Goal: Information Seeking & Learning: Learn about a topic

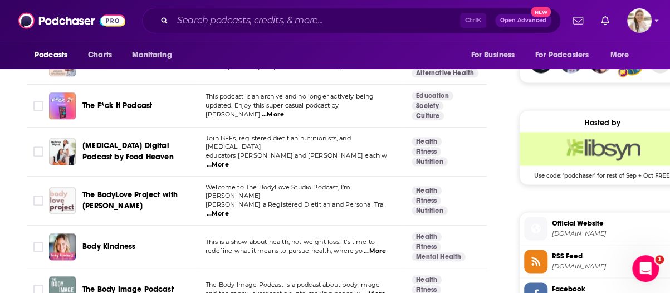
scroll to position [890, 0]
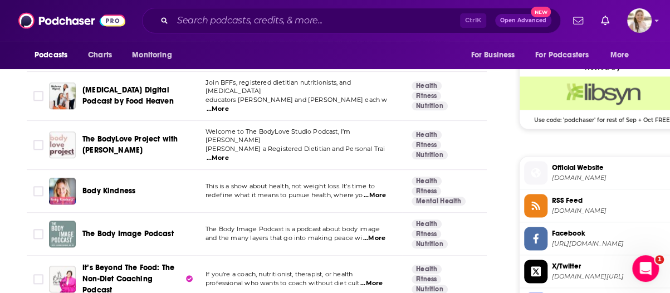
drag, startPoint x: 112, startPoint y: 169, endPoint x: 211, endPoint y: 174, distance: 99.2
click at [258, 183] on td "This is a show about health, not weight loss. It’s time to redefine what it mea…" at bounding box center [299, 191] width 206 height 43
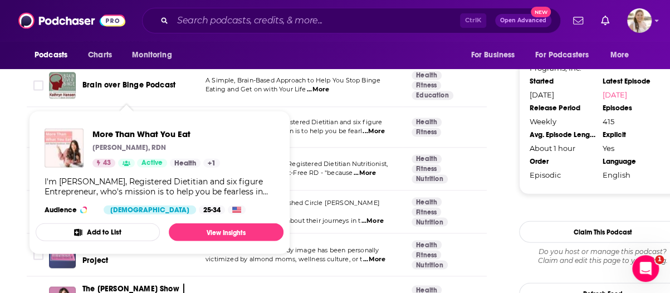
scroll to position [1280, 0]
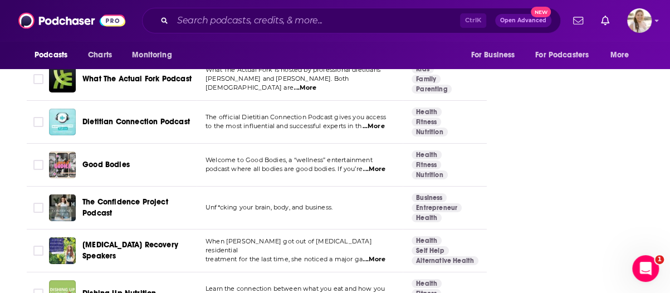
scroll to position [2393, 0]
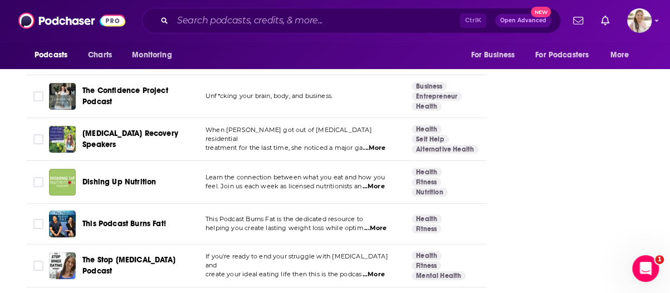
click at [9, 182] on div "About Insights Episodes 415 Reviews 2 Credits 52 Lists 20 Similar Podcasts like…" at bounding box center [264, 38] width 510 height 4443
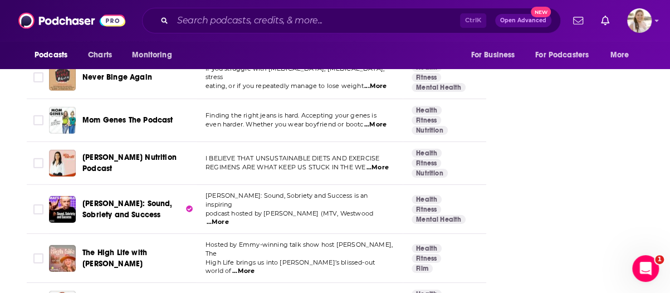
scroll to position [3951, 0]
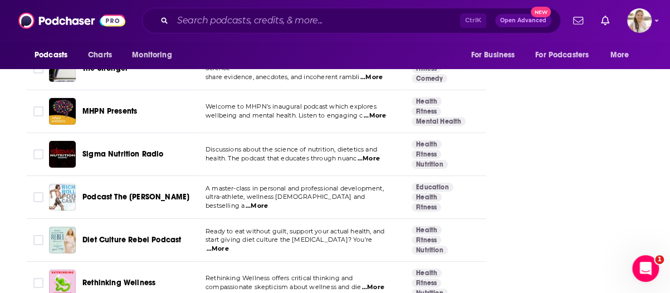
scroll to position [4285, 0]
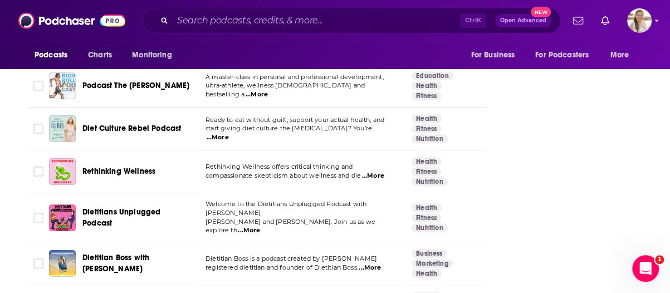
drag, startPoint x: 146, startPoint y: 106, endPoint x: 19, endPoint y: 102, distance: 127.5
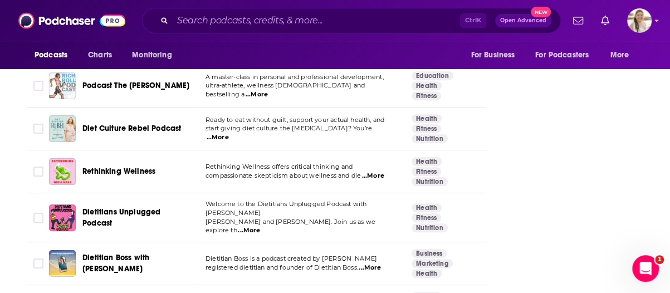
scroll to position [4294, 0]
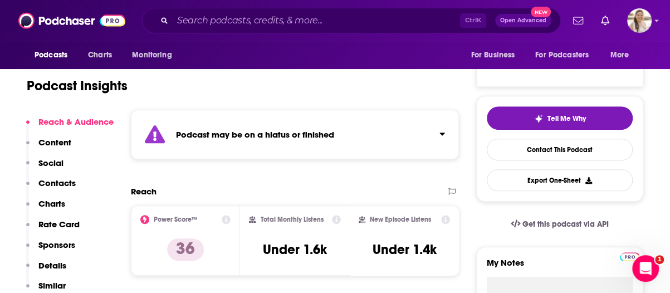
scroll to position [278, 0]
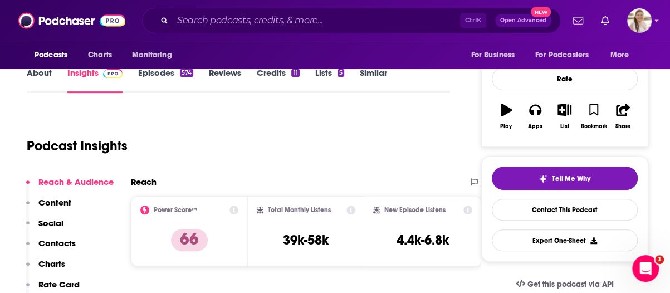
scroll to position [111, 0]
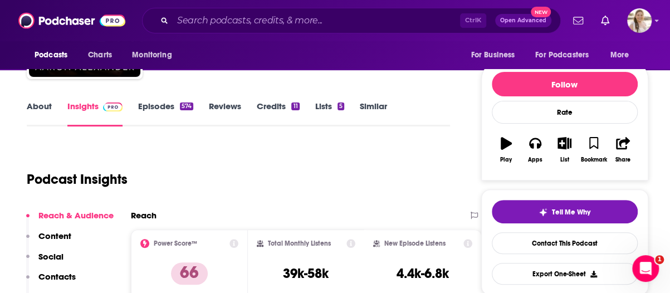
click at [33, 110] on link "About" at bounding box center [39, 114] width 25 height 26
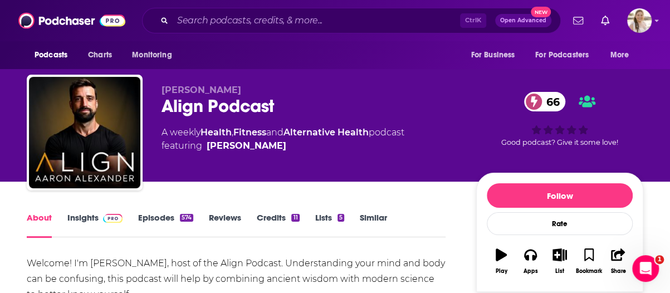
scroll to position [111, 0]
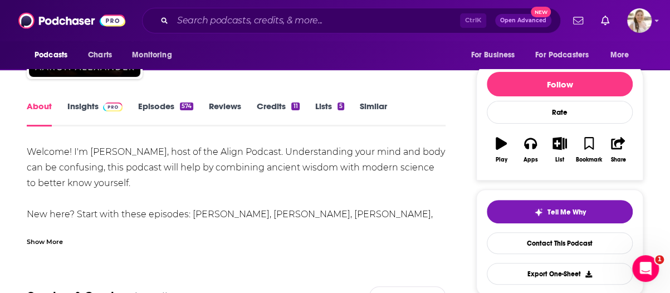
click at [53, 240] on div "Show More" at bounding box center [45, 240] width 36 height 11
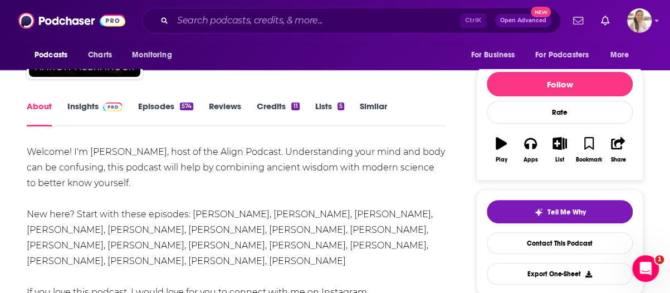
click at [156, 112] on link "Episodes 574" at bounding box center [165, 114] width 55 height 26
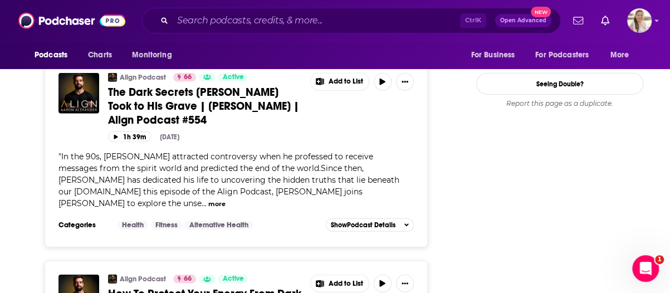
scroll to position [1447, 0]
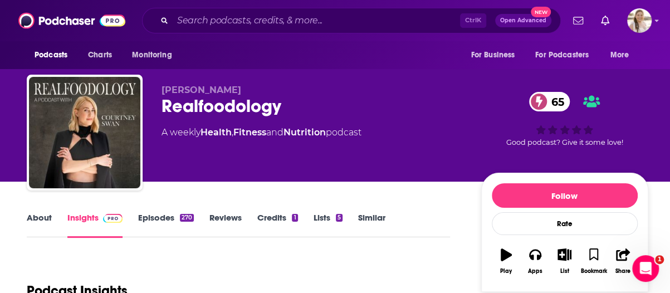
click at [48, 214] on link "About" at bounding box center [39, 225] width 25 height 26
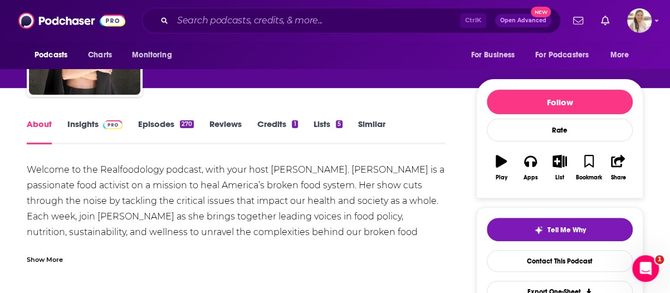
scroll to position [111, 0]
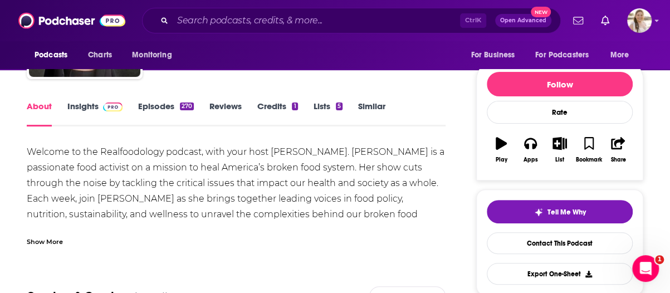
click at [179, 109] on link "Episodes 270" at bounding box center [166, 114] width 56 height 26
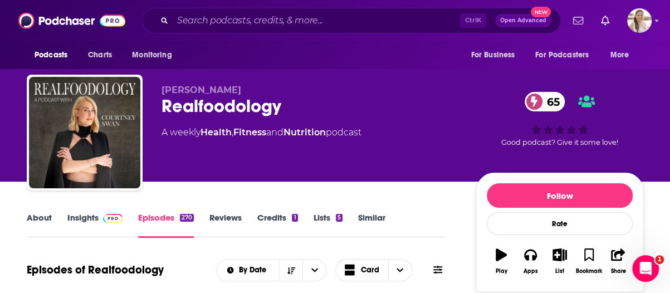
scroll to position [111, 0]
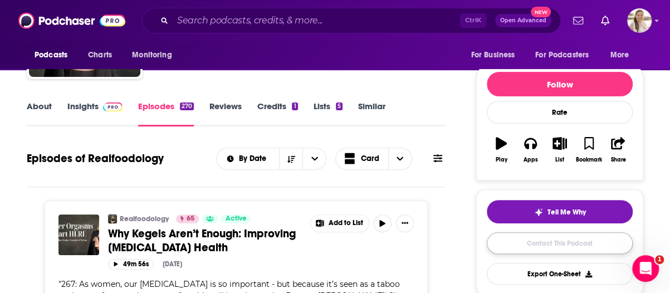
click at [553, 244] on link "Contact This Podcast" at bounding box center [559, 243] width 146 height 22
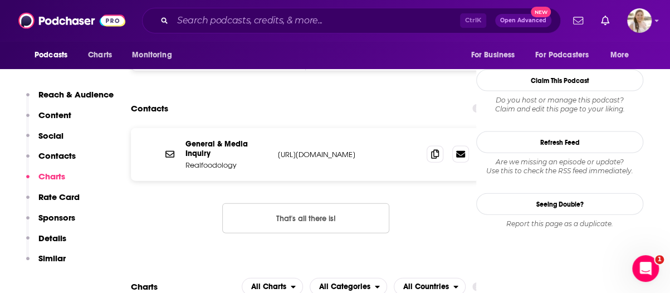
scroll to position [1035, 0]
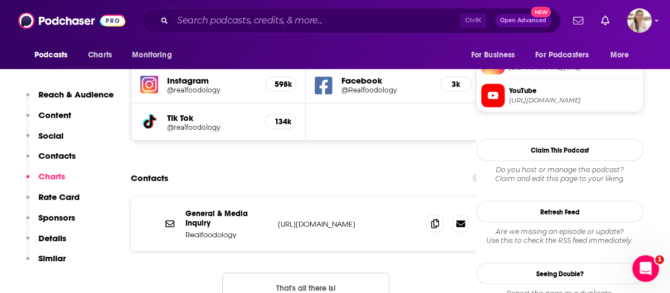
click at [346, 219] on p "https://www.realfoodology.com/" at bounding box center [348, 223] width 140 height 9
copy div "https://www.realfoodology.com/ https://www.realfoodology.com/"
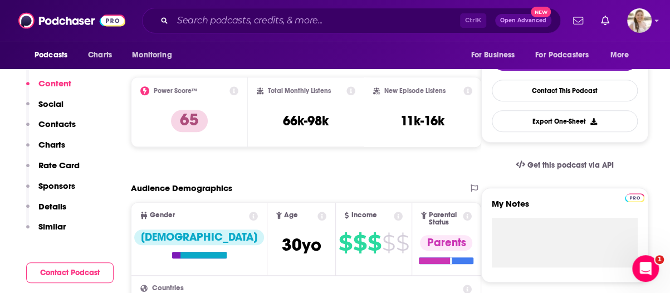
scroll to position [200, 0]
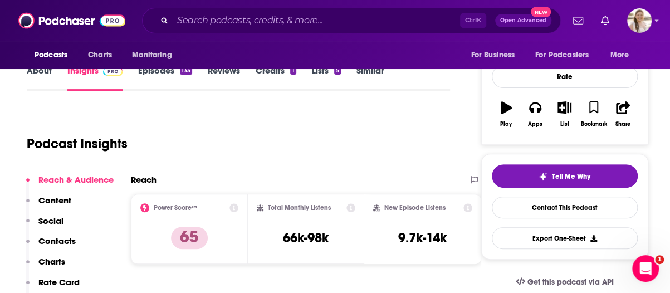
scroll to position [111, 0]
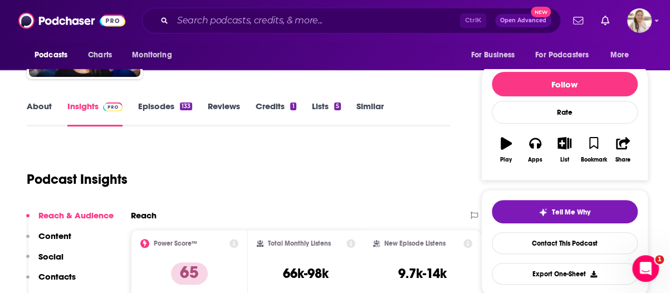
click at [47, 106] on link "About" at bounding box center [39, 114] width 25 height 26
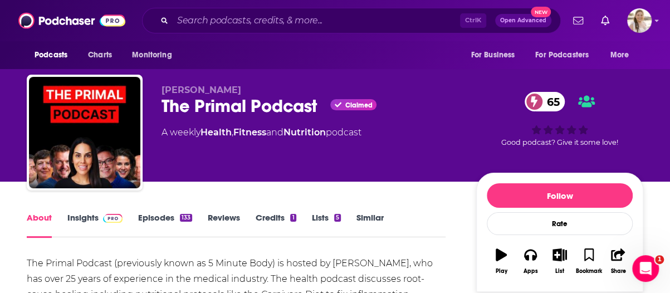
scroll to position [111, 0]
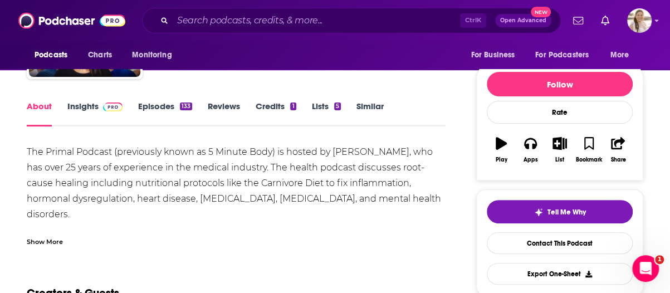
click at [390, 201] on div "The Primal Podcast (previously known as 5 Minute Body) is hosted by Rina Ahluwa…" at bounding box center [236, 198] width 419 height 109
click at [350, 224] on div "The Primal Podcast (previously known as 5 Minute Body) is hosted by Rina Ahluwa…" at bounding box center [236, 195] width 419 height 102
click at [39, 242] on div "Show More" at bounding box center [45, 240] width 36 height 11
click at [156, 106] on link "Episodes 133" at bounding box center [165, 114] width 54 height 26
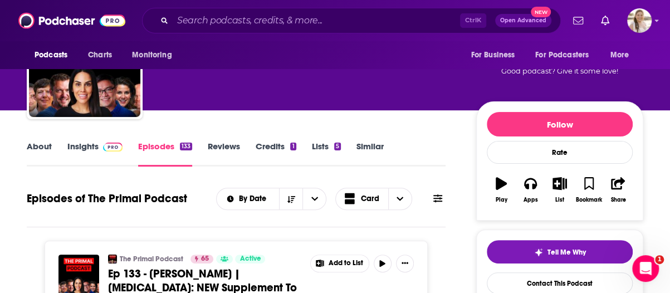
scroll to position [111, 0]
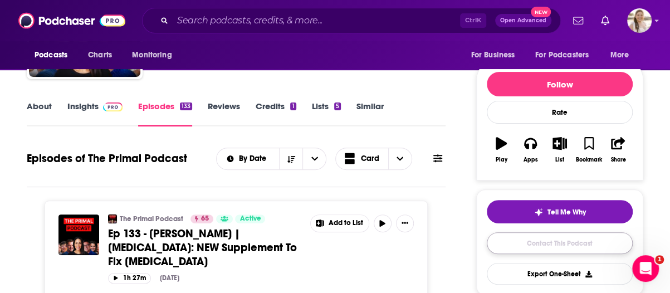
click at [549, 237] on link "Contact This Podcast" at bounding box center [559, 243] width 146 height 22
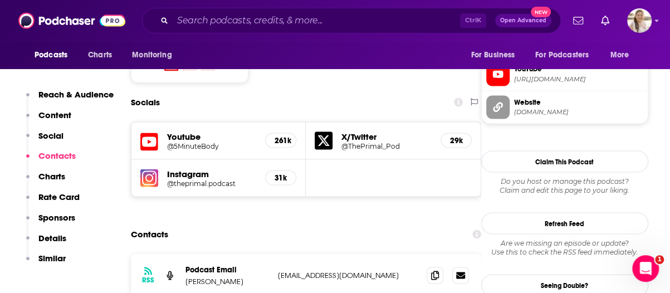
scroll to position [929, 0]
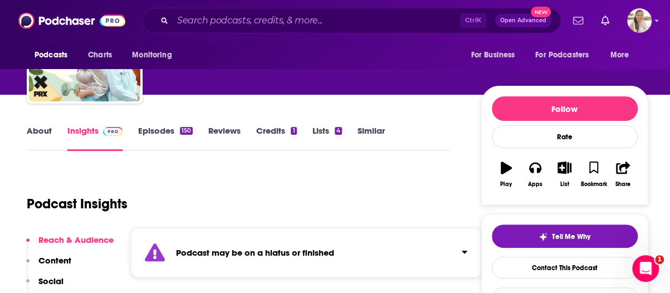
scroll to position [111, 0]
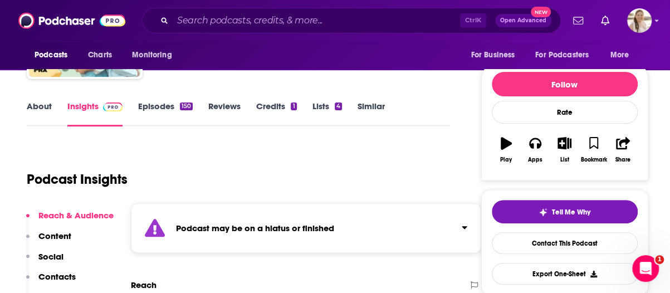
click at [43, 109] on link "About" at bounding box center [39, 114] width 25 height 26
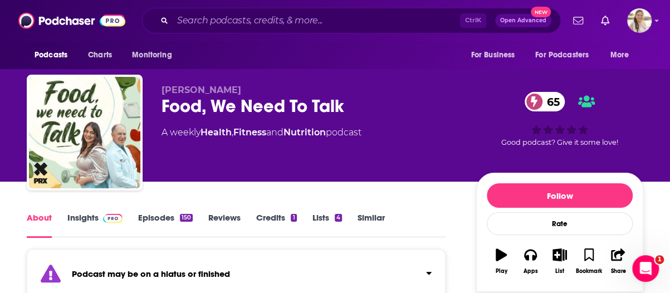
click at [168, 214] on link "Episodes 150" at bounding box center [165, 225] width 55 height 26
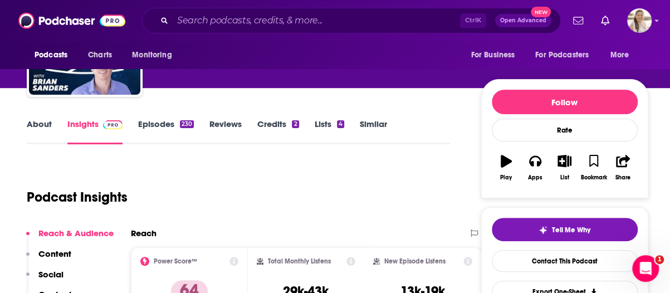
scroll to position [111, 0]
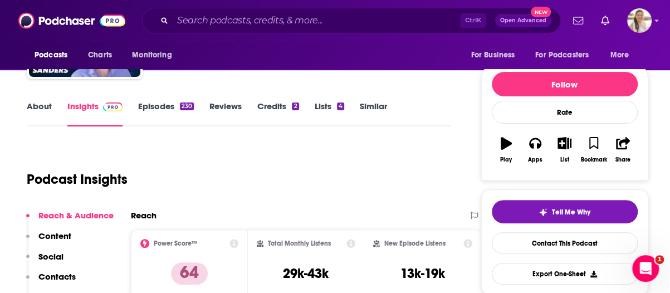
click at [38, 105] on link "About" at bounding box center [39, 114] width 25 height 26
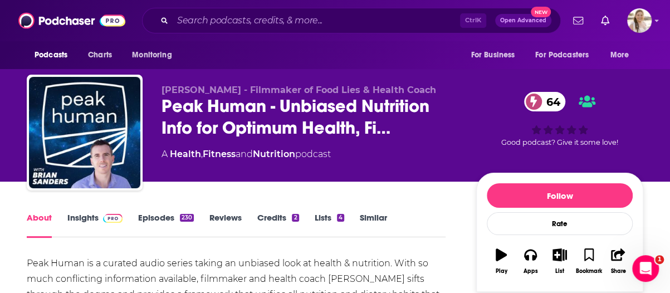
scroll to position [111, 0]
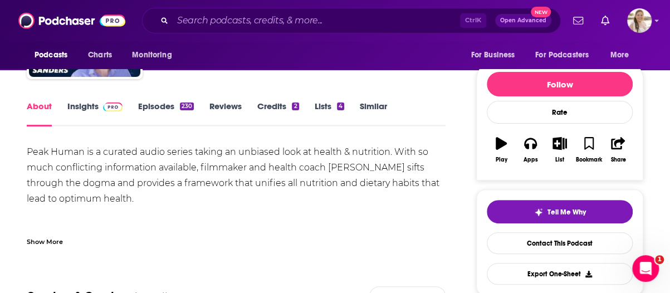
click at [392, 195] on div "Peak Human is a curated audio series taking an unbiased look at health & nutrit…" at bounding box center [236, 229] width 419 height 171
click at [394, 203] on div "Peak Human is a curated audio series taking an unbiased look at health & nutrit…" at bounding box center [236, 229] width 419 height 171
click at [174, 106] on link "Episodes 230" at bounding box center [166, 114] width 56 height 26
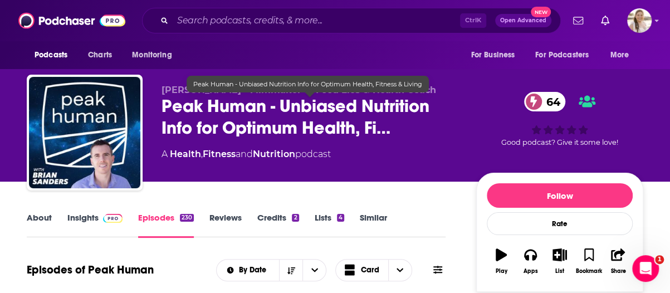
scroll to position [167, 0]
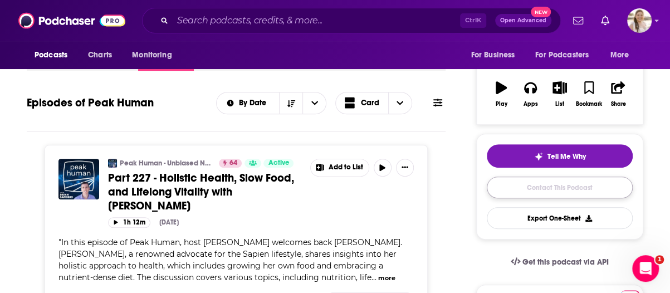
click at [558, 191] on link "Contact This Podcast" at bounding box center [559, 187] width 146 height 22
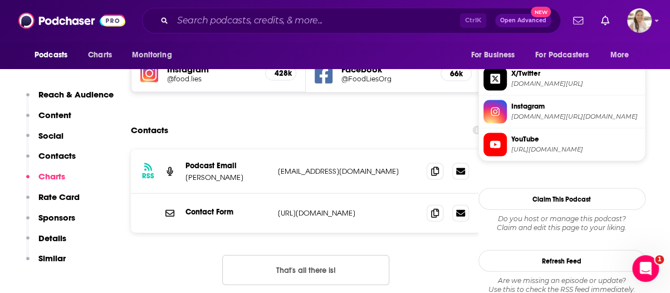
scroll to position [998, 0]
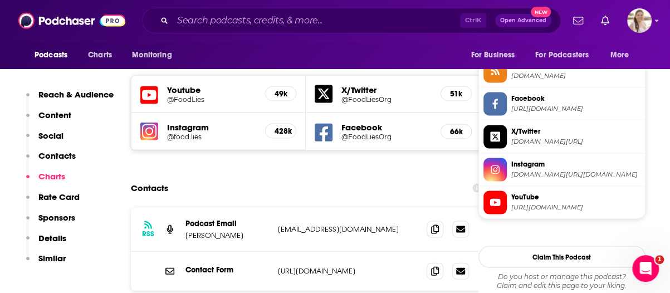
click at [389, 265] on p "https://www.peak-human.com/contact" at bounding box center [348, 269] width 140 height 9
copy div "https://www.peak-human.com/contact https://www.peak-human.com/contact"
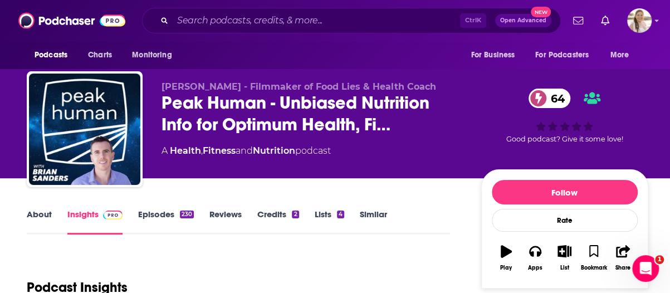
scroll to position [167, 0]
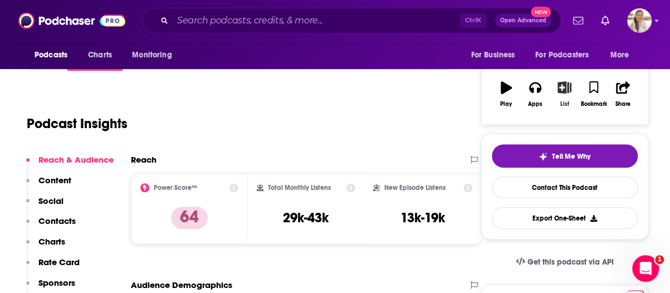
click at [569, 92] on icon "button" at bounding box center [564, 87] width 14 height 12
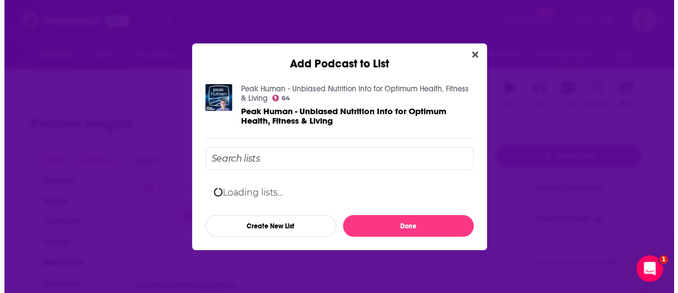
scroll to position [0, 0]
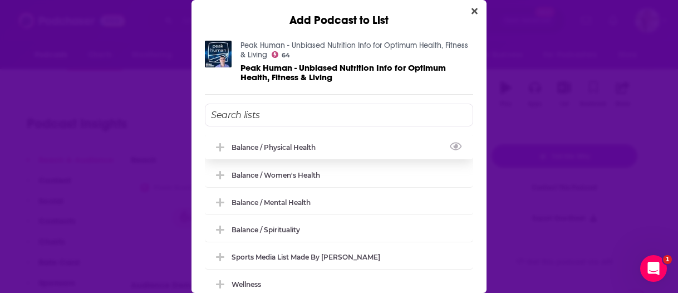
click at [336, 135] on div "Balance / Physical Health" at bounding box center [339, 147] width 268 height 24
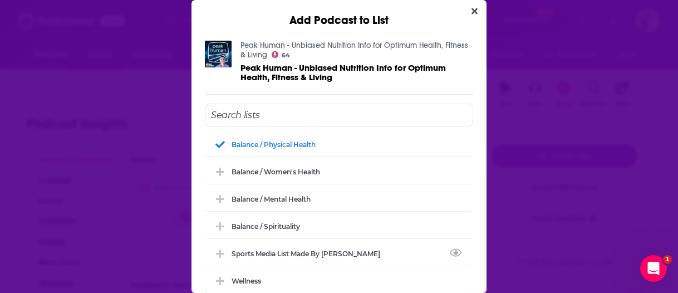
scroll to position [46, 0]
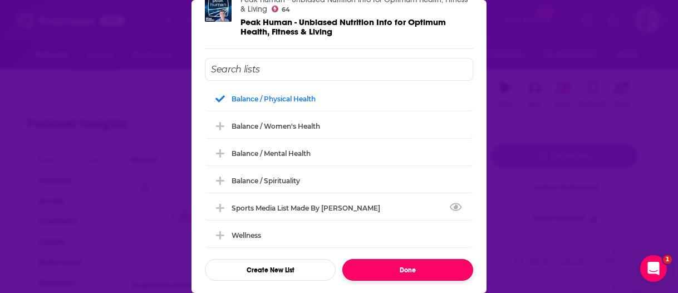
click at [451, 262] on button "Done" at bounding box center [407, 270] width 131 height 22
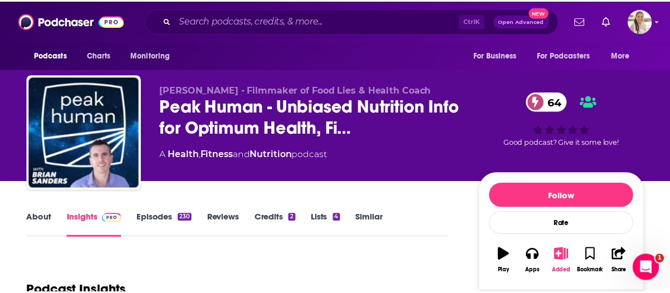
scroll to position [167, 0]
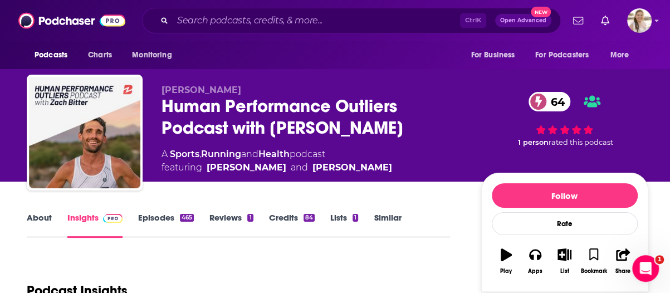
click at [40, 216] on link "About" at bounding box center [39, 225] width 25 height 26
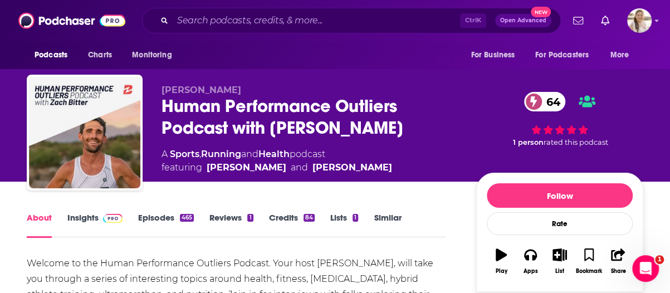
scroll to position [111, 0]
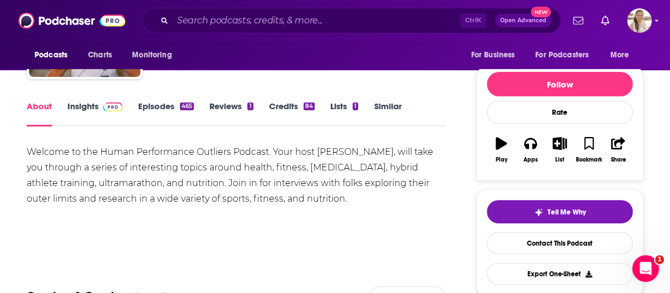
click at [166, 111] on link "Episodes 465" at bounding box center [166, 114] width 56 height 26
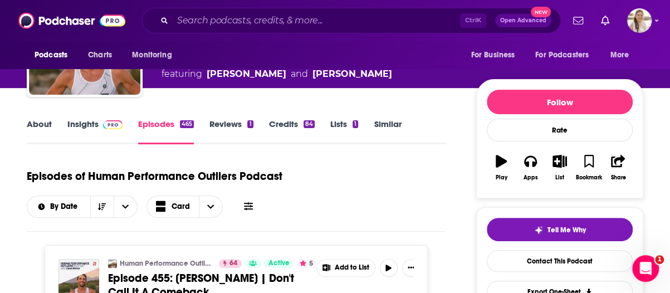
scroll to position [111, 0]
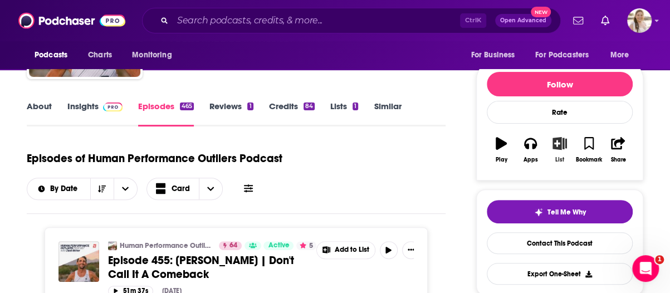
click at [564, 150] on button "List" at bounding box center [559, 150] width 29 height 40
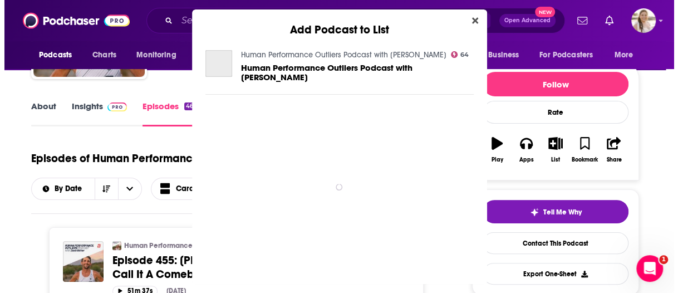
scroll to position [0, 0]
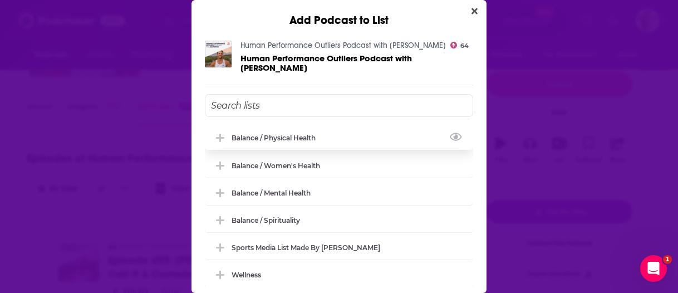
click at [325, 125] on div "Balance / Physical Health" at bounding box center [339, 137] width 268 height 24
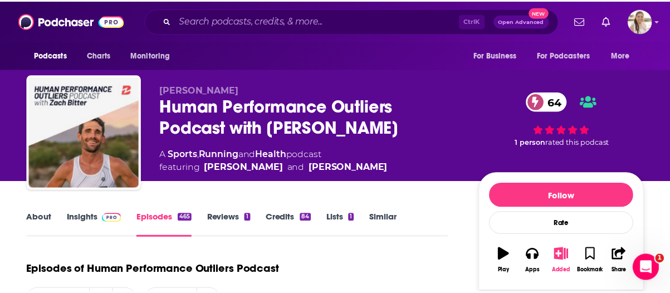
scroll to position [111, 0]
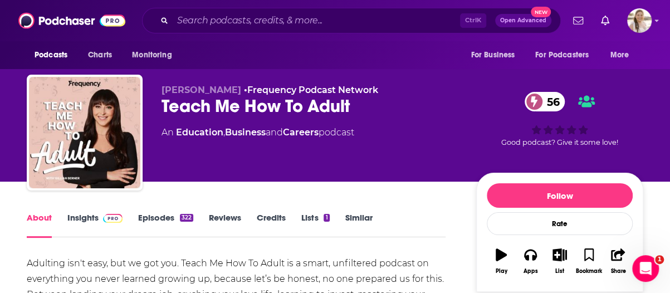
scroll to position [56, 0]
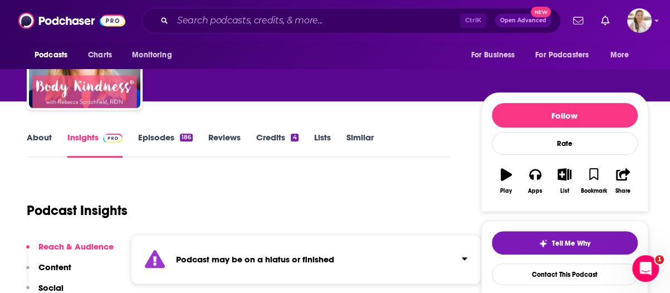
scroll to position [167, 0]
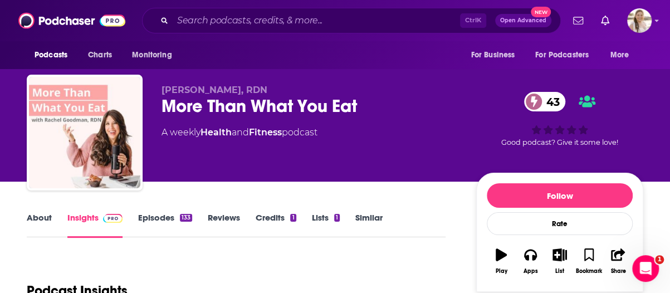
click at [40, 223] on link "About" at bounding box center [39, 225] width 25 height 26
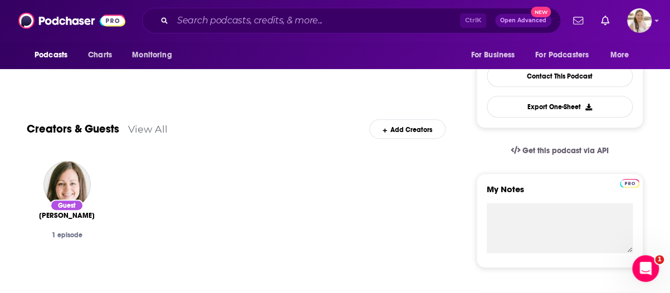
scroll to position [167, 0]
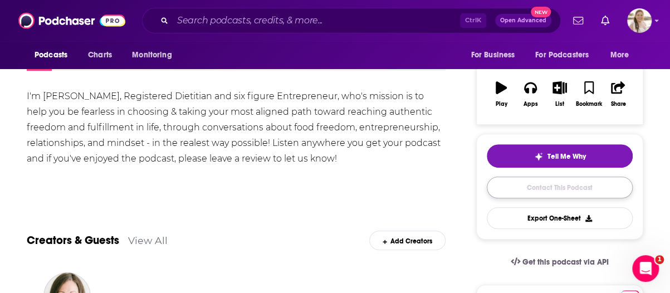
click at [563, 190] on link "Contact This Podcast" at bounding box center [559, 187] width 146 height 22
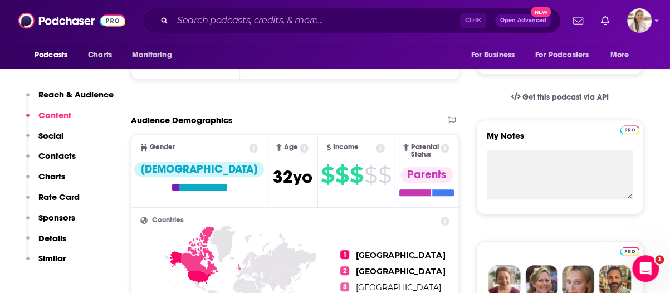
scroll to position [109, 0]
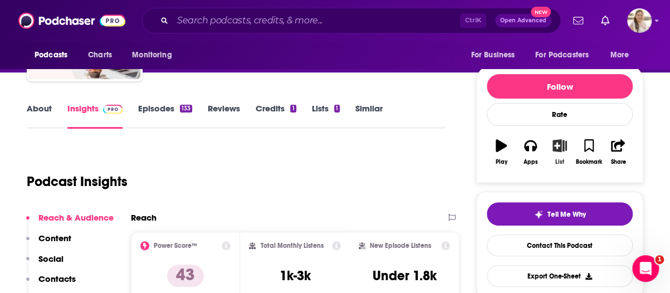
click at [561, 145] on icon "button" at bounding box center [560, 145] width 14 height 12
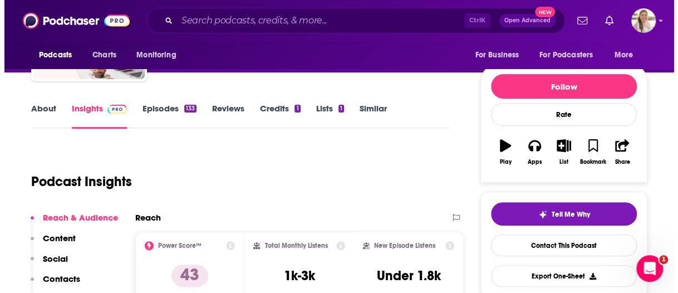
scroll to position [0, 0]
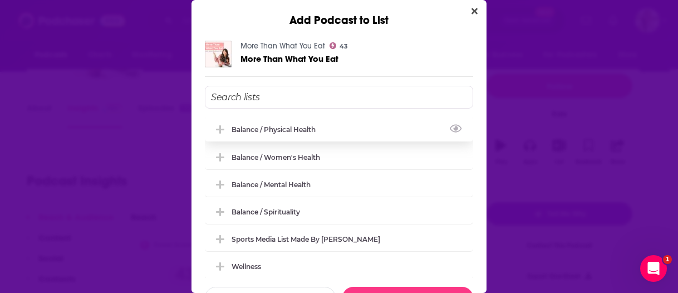
click at [339, 134] on div "Balance / Physical Health" at bounding box center [339, 129] width 268 height 24
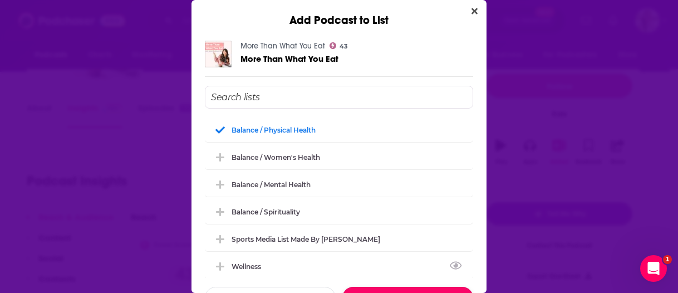
click at [430, 287] on button "Done" at bounding box center [407, 298] width 131 height 22
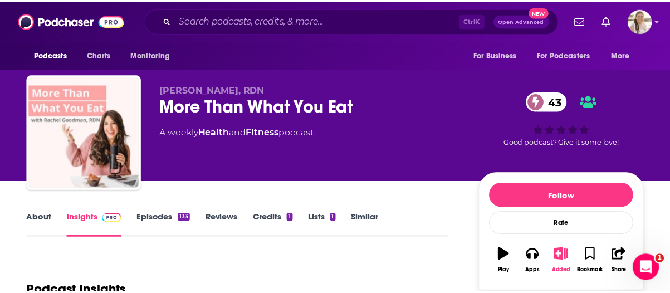
scroll to position [109, 0]
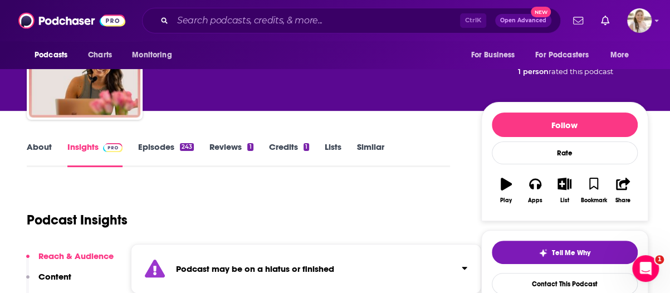
scroll to position [111, 0]
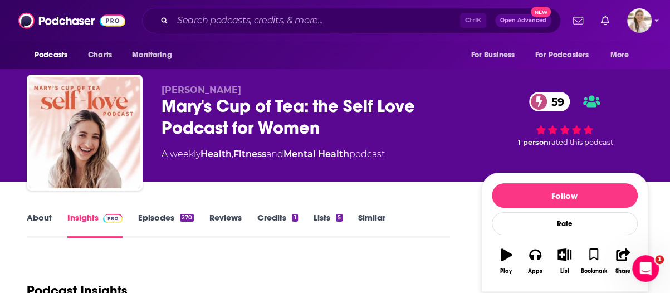
click at [37, 218] on link "About" at bounding box center [39, 225] width 25 height 26
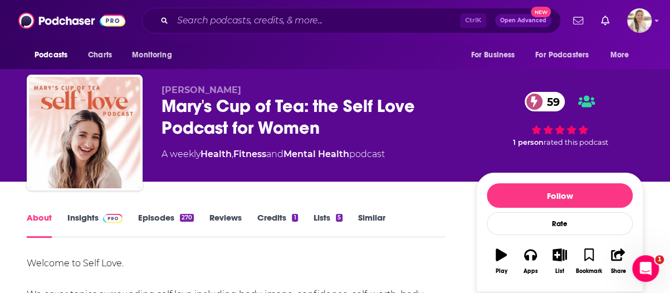
scroll to position [111, 0]
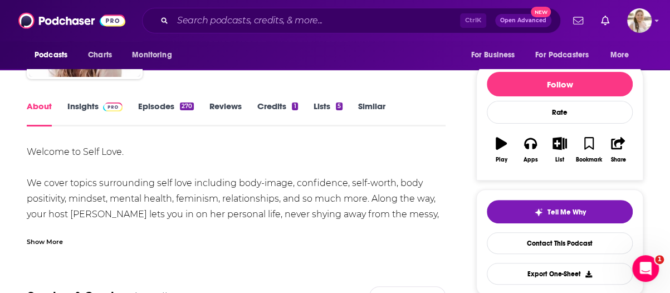
click at [336, 242] on div "Show More" at bounding box center [236, 237] width 419 height 19
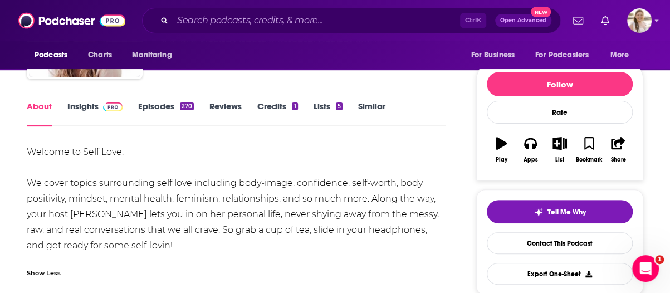
click at [177, 104] on link "Episodes 270" at bounding box center [166, 114] width 56 height 26
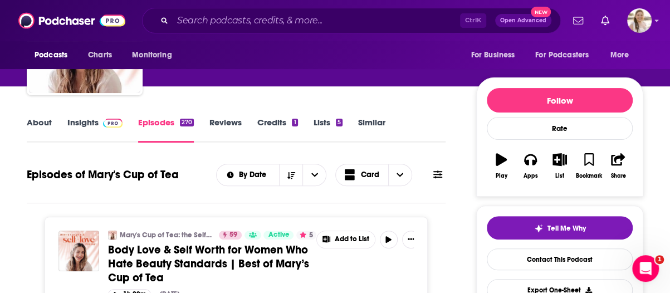
scroll to position [111, 0]
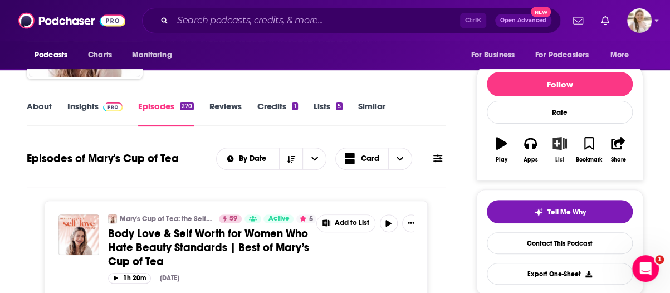
click at [562, 146] on icon "button" at bounding box center [560, 143] width 14 height 12
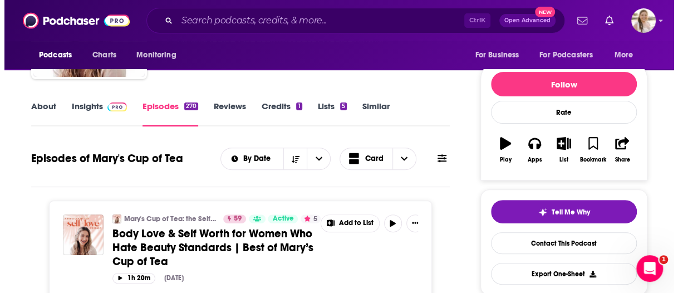
scroll to position [0, 0]
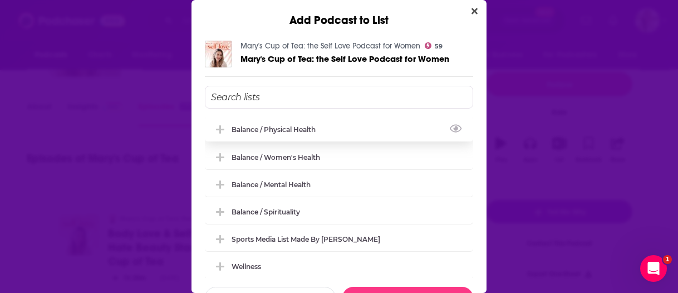
click at [369, 122] on div "Balance / Physical Health" at bounding box center [339, 129] width 268 height 24
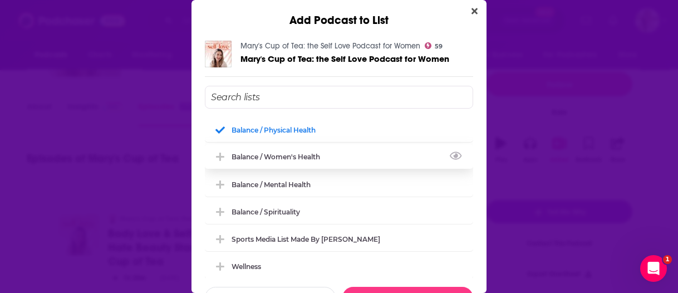
click at [342, 154] on div "Balance / Women's Health" at bounding box center [339, 156] width 268 height 24
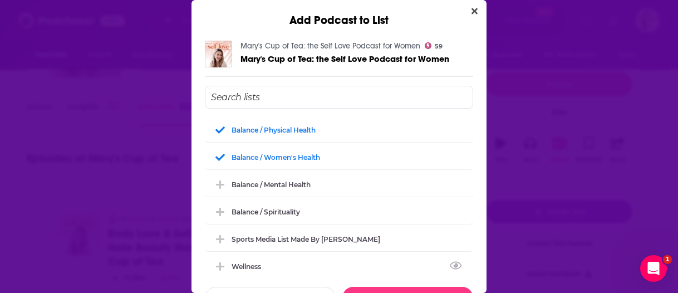
scroll to position [3, 0]
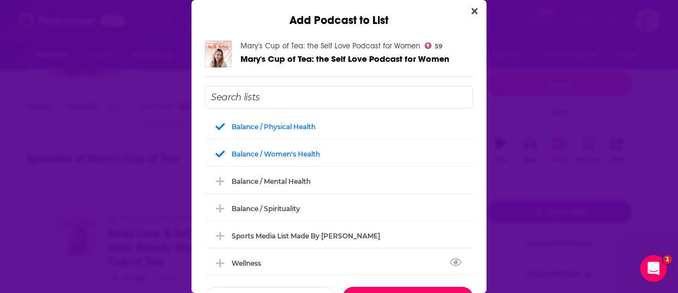
click at [425, 288] on button "Done" at bounding box center [407, 298] width 131 height 22
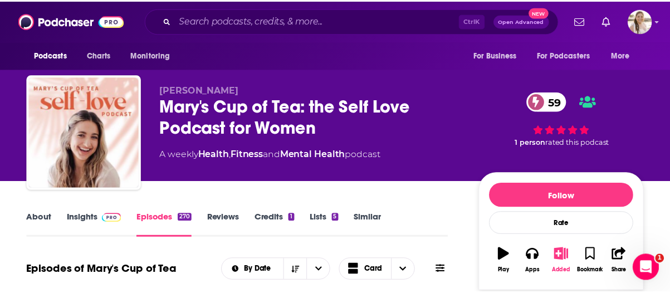
scroll to position [111, 0]
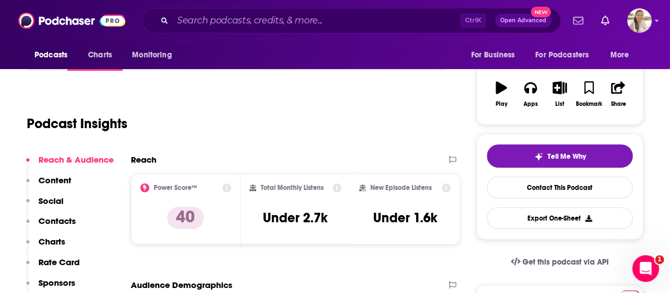
scroll to position [56, 0]
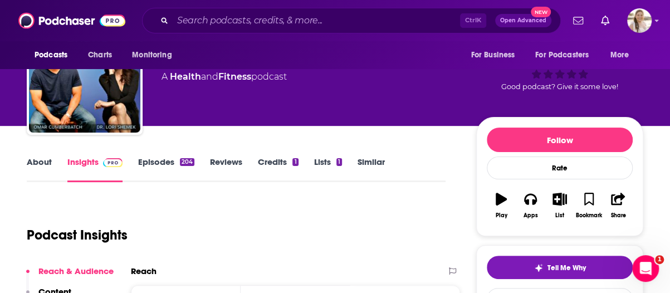
click at [37, 158] on link "About" at bounding box center [39, 169] width 25 height 26
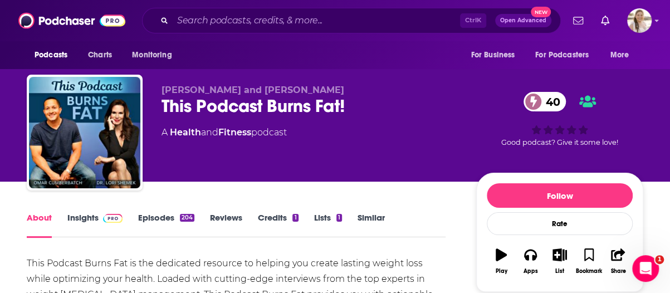
scroll to position [56, 0]
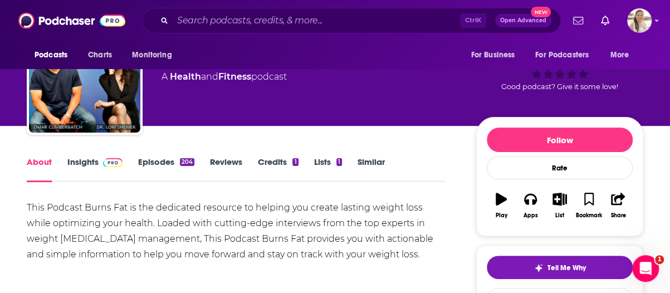
click at [170, 163] on link "Episodes 204" at bounding box center [166, 169] width 56 height 26
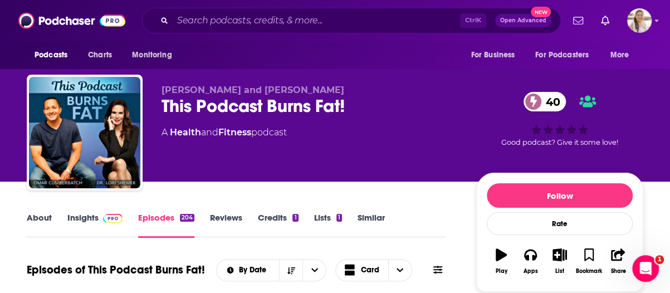
click at [32, 211] on div "About Insights Episodes 204 Reviews Credits 1 Lists 1 Similar" at bounding box center [236, 223] width 419 height 27
click at [36, 219] on link "About" at bounding box center [39, 225] width 25 height 26
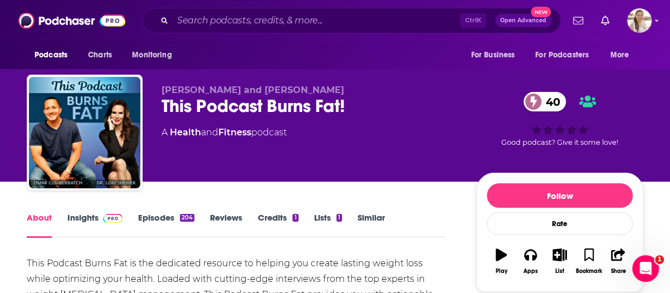
click at [88, 214] on link "Insights" at bounding box center [94, 225] width 55 height 26
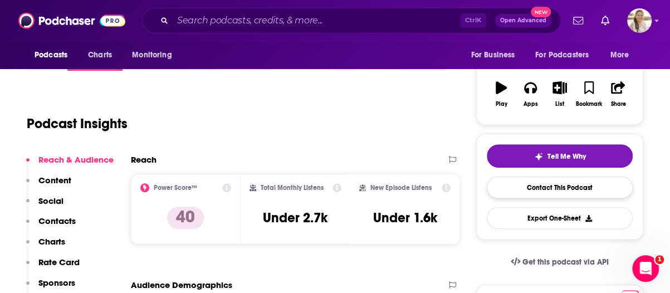
scroll to position [56, 0]
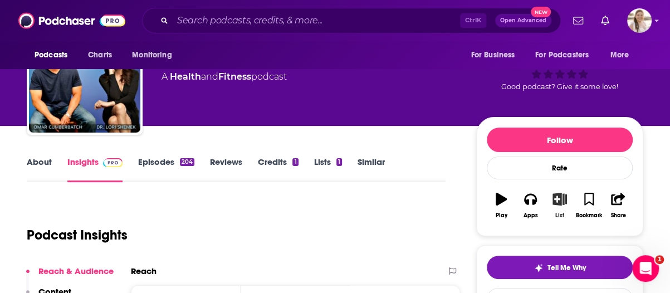
click at [560, 200] on icon "button" at bounding box center [560, 199] width 14 height 12
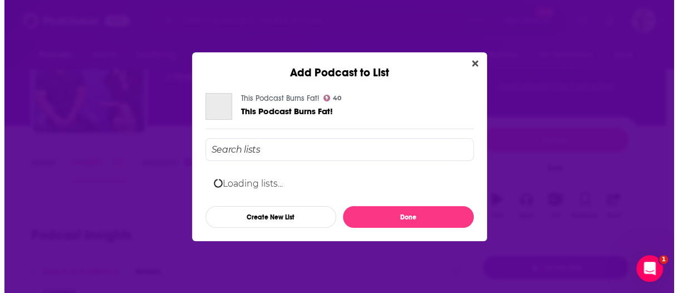
scroll to position [0, 0]
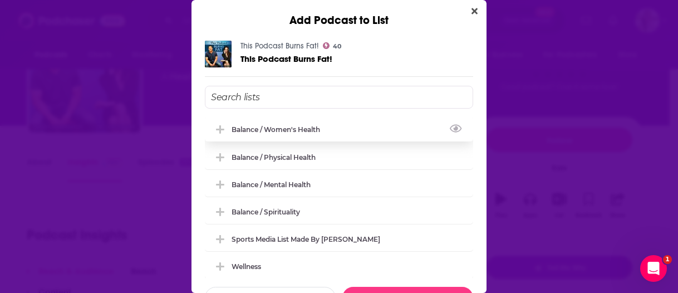
click at [361, 119] on div "Balance / Women's Health" at bounding box center [339, 129] width 268 height 24
click at [358, 121] on div "Balance / Women's Health" at bounding box center [339, 129] width 268 height 24
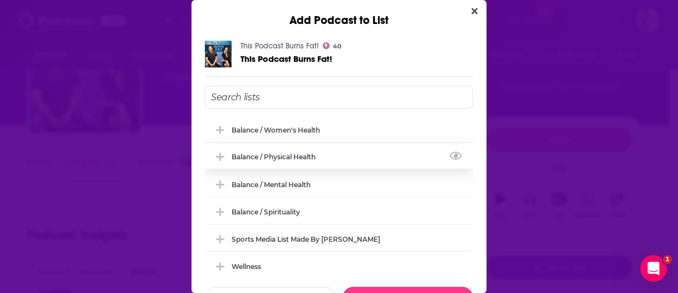
click at [344, 144] on div "Balance / Physical Health" at bounding box center [339, 156] width 268 height 24
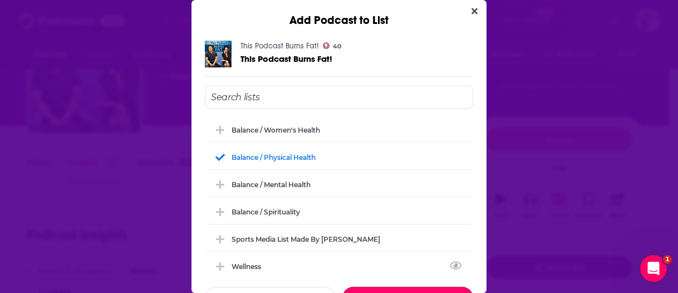
click at [421, 287] on button "Done" at bounding box center [407, 298] width 131 height 22
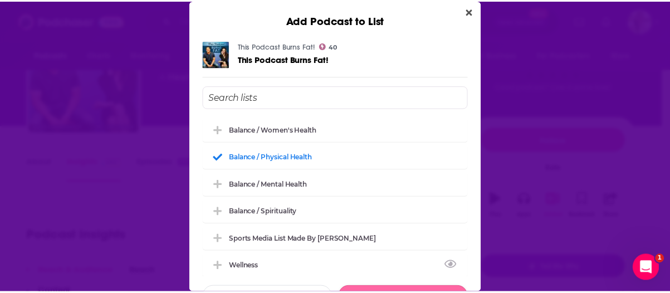
scroll to position [56, 0]
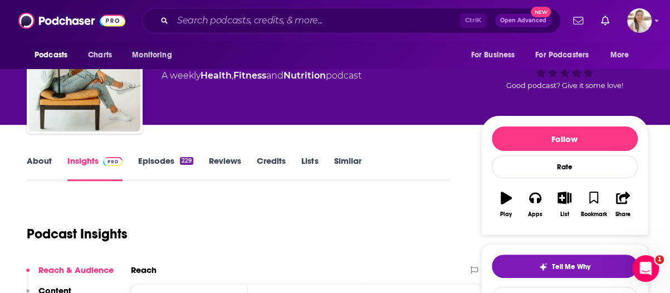
scroll to position [111, 0]
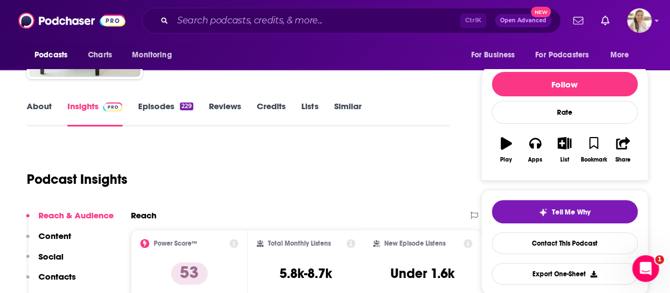
click at [49, 102] on link "About" at bounding box center [39, 114] width 25 height 26
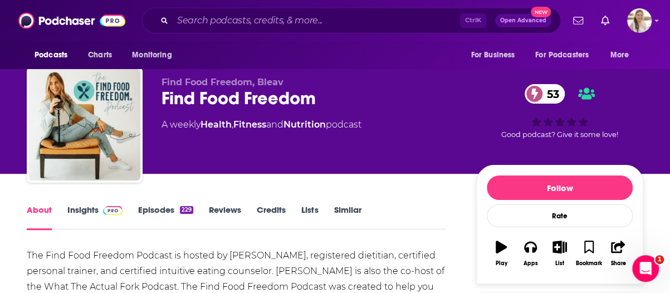
scroll to position [111, 0]
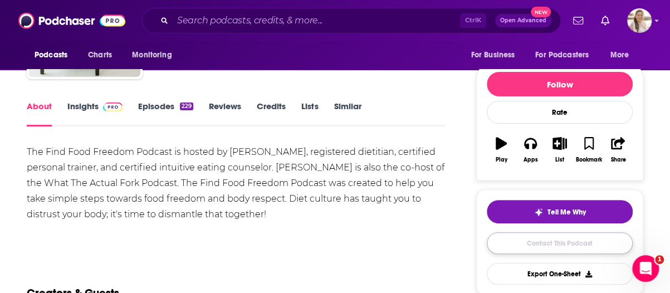
click at [511, 243] on link "Contact This Podcast" at bounding box center [559, 243] width 146 height 22
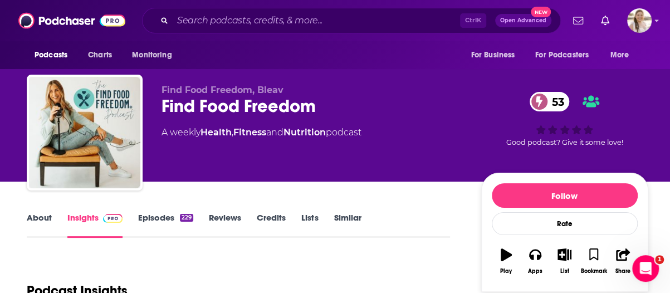
scroll to position [111, 0]
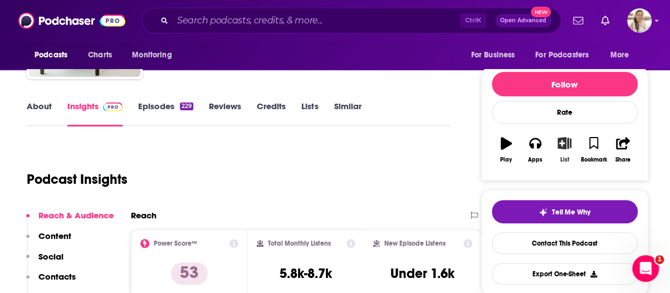
click at [560, 142] on icon "button" at bounding box center [564, 143] width 14 height 12
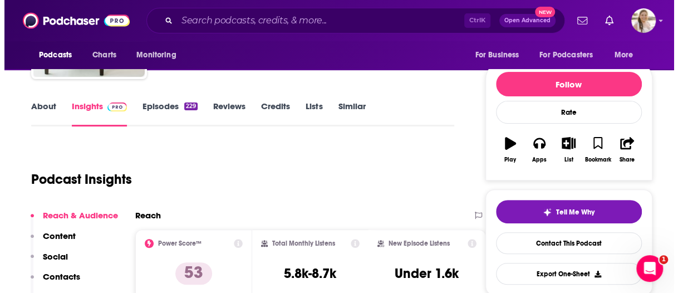
scroll to position [0, 0]
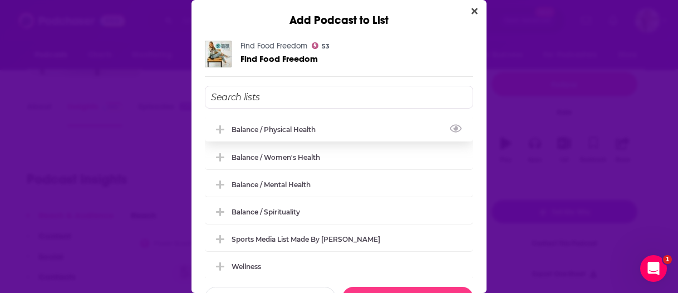
click at [332, 126] on div "Balance / Physical Health" at bounding box center [339, 129] width 268 height 24
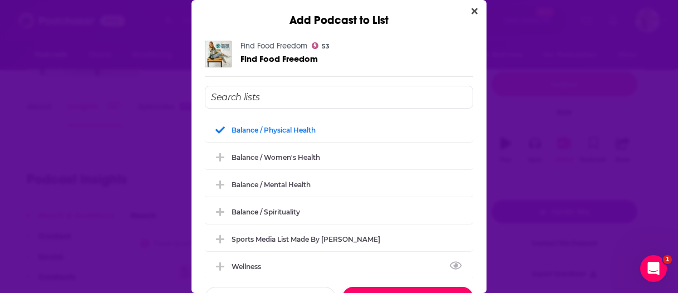
click at [418, 291] on button "Done" at bounding box center [407, 298] width 131 height 22
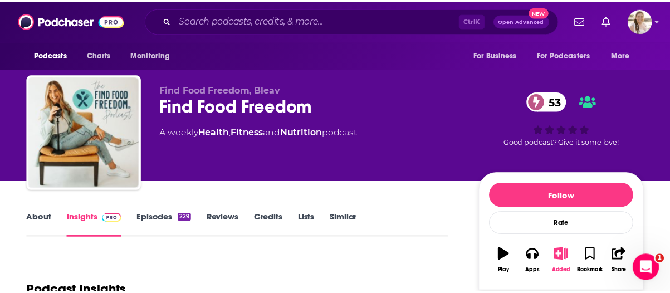
scroll to position [111, 0]
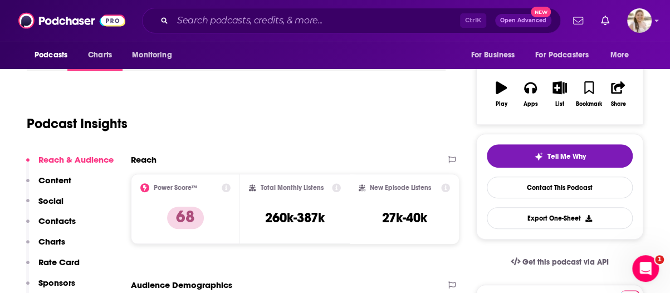
scroll to position [56, 0]
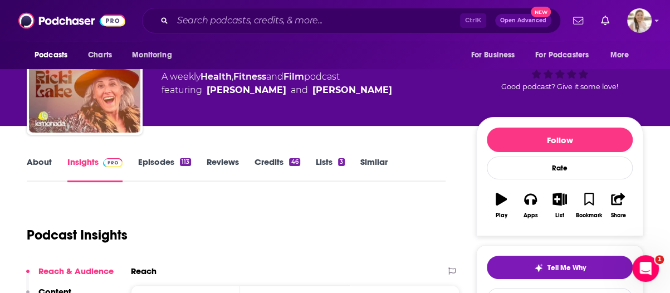
click at [49, 162] on link "About" at bounding box center [39, 169] width 25 height 26
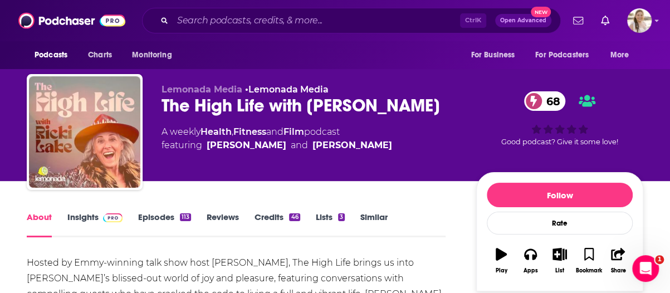
scroll to position [111, 0]
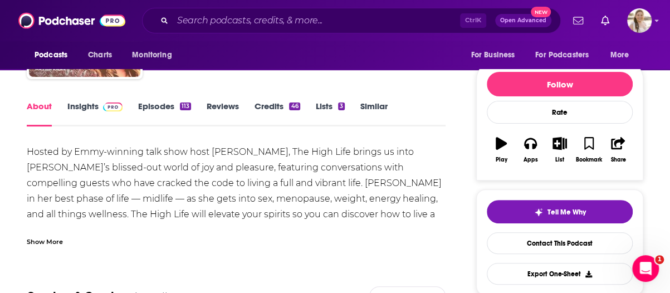
click at [216, 225] on div "Hosted by Emmy-winning talk show host [PERSON_NAME], The High Life brings us in…" at bounding box center [236, 195] width 419 height 102
click at [220, 233] on div "Show More" at bounding box center [236, 237] width 419 height 19
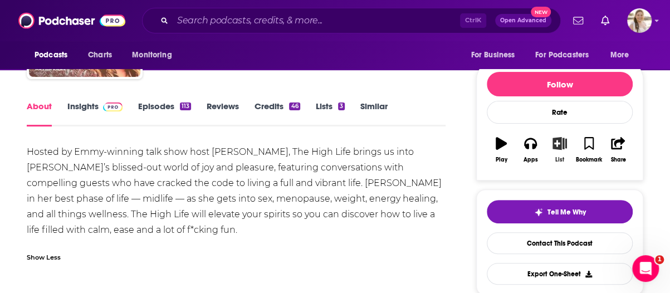
click at [557, 145] on icon "button" at bounding box center [559, 143] width 14 height 12
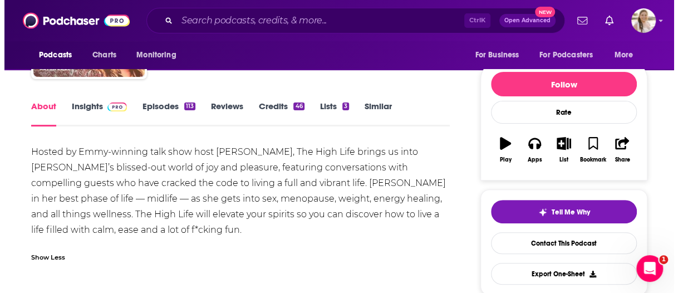
scroll to position [0, 0]
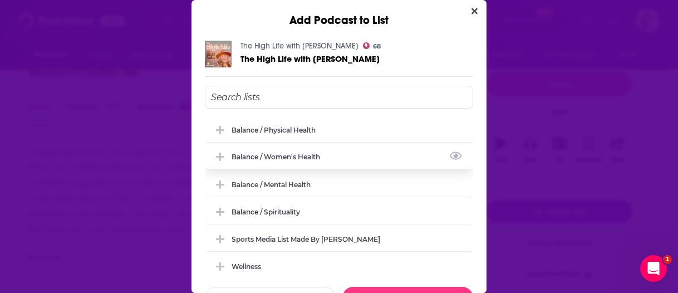
click at [300, 159] on div "Balance / Women's Health" at bounding box center [279, 156] width 95 height 8
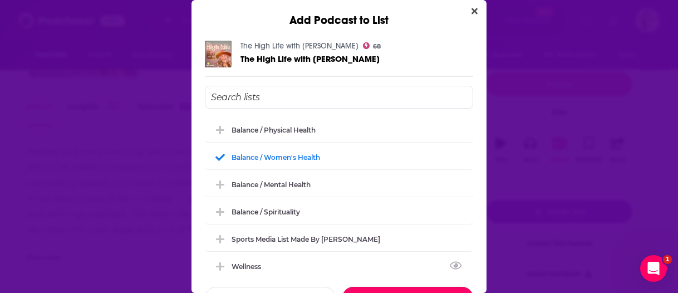
click at [431, 292] on button "Done" at bounding box center [407, 298] width 131 height 22
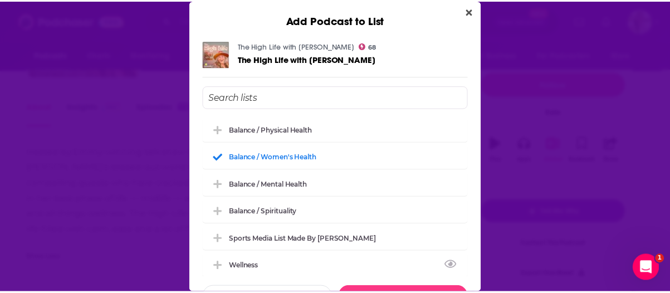
scroll to position [111, 0]
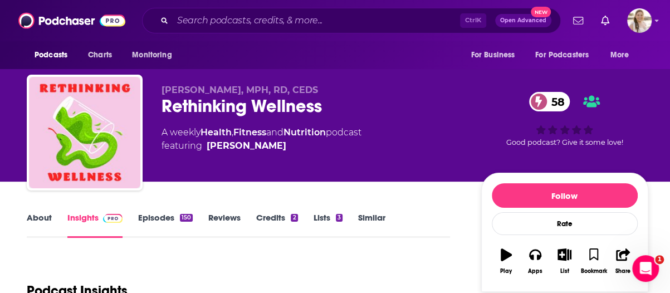
click at [41, 211] on div "About Insights Episodes 150 Reviews Credits 2 Lists 3 Similar" at bounding box center [238, 223] width 423 height 27
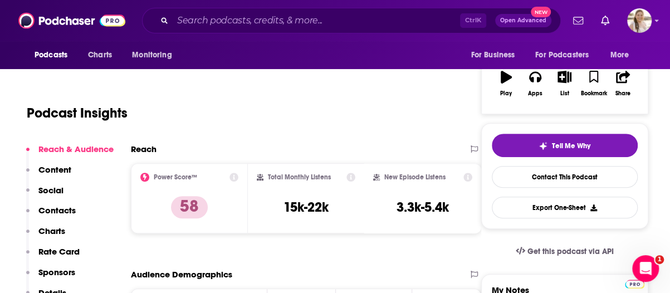
scroll to position [111, 0]
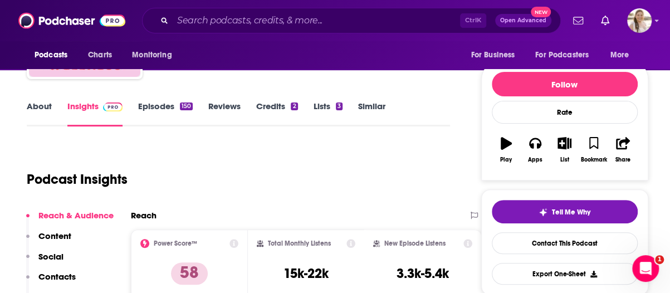
click at [47, 108] on link "About" at bounding box center [39, 114] width 25 height 26
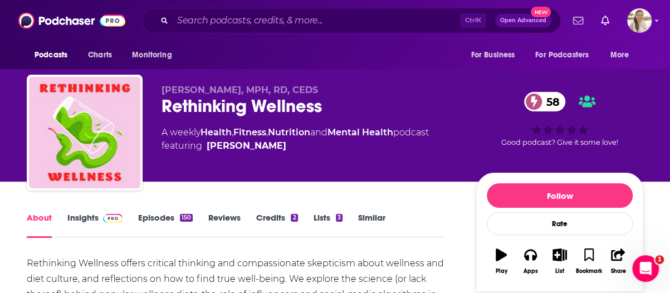
scroll to position [111, 0]
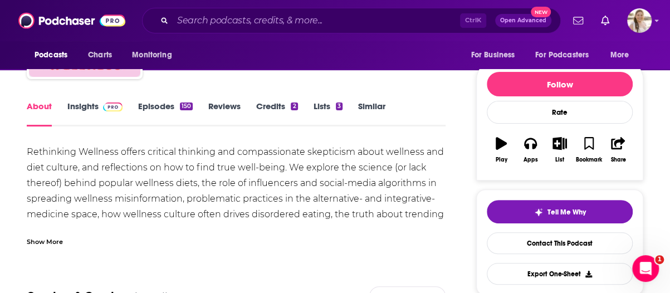
click at [181, 113] on link "Episodes 150" at bounding box center [165, 114] width 55 height 26
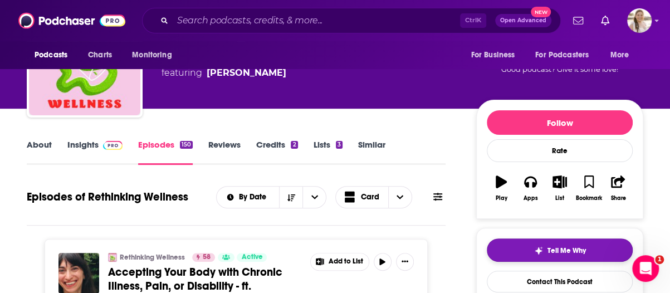
scroll to position [56, 0]
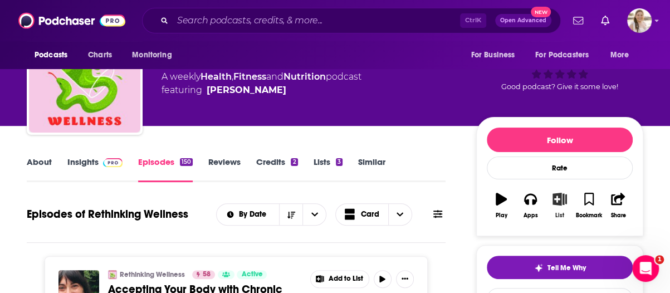
click at [562, 200] on icon "button" at bounding box center [560, 199] width 14 height 12
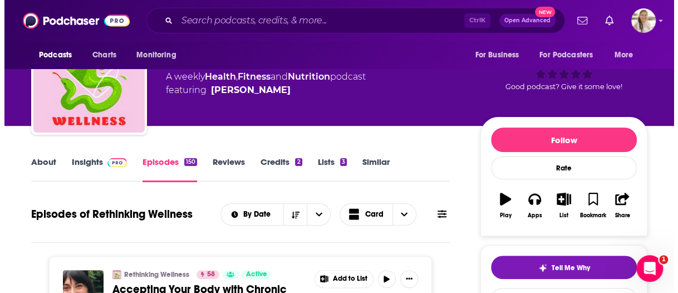
scroll to position [0, 0]
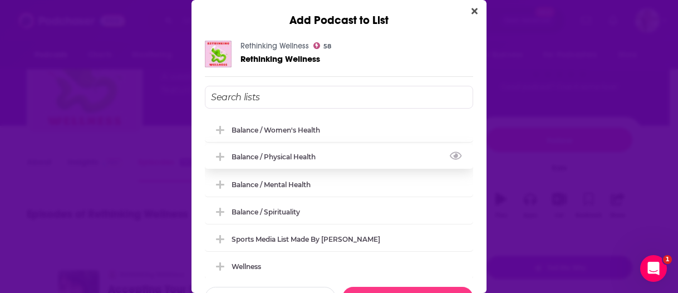
click at [337, 144] on div "Balance / Physical Health" at bounding box center [339, 156] width 268 height 24
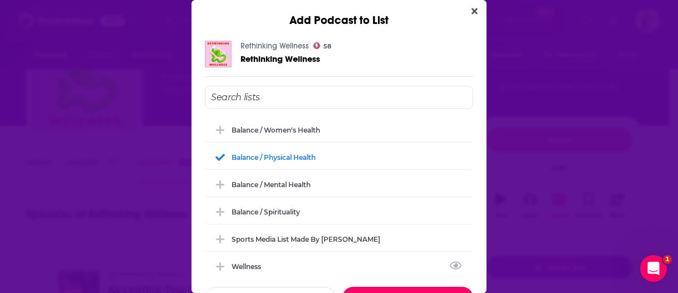
click at [414, 289] on button "Done" at bounding box center [407, 298] width 131 height 22
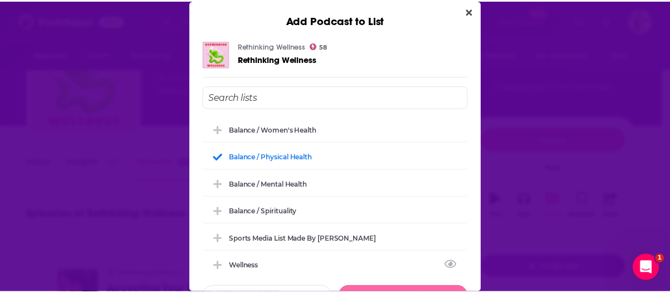
scroll to position [56, 0]
